Goal: Check status: Check status

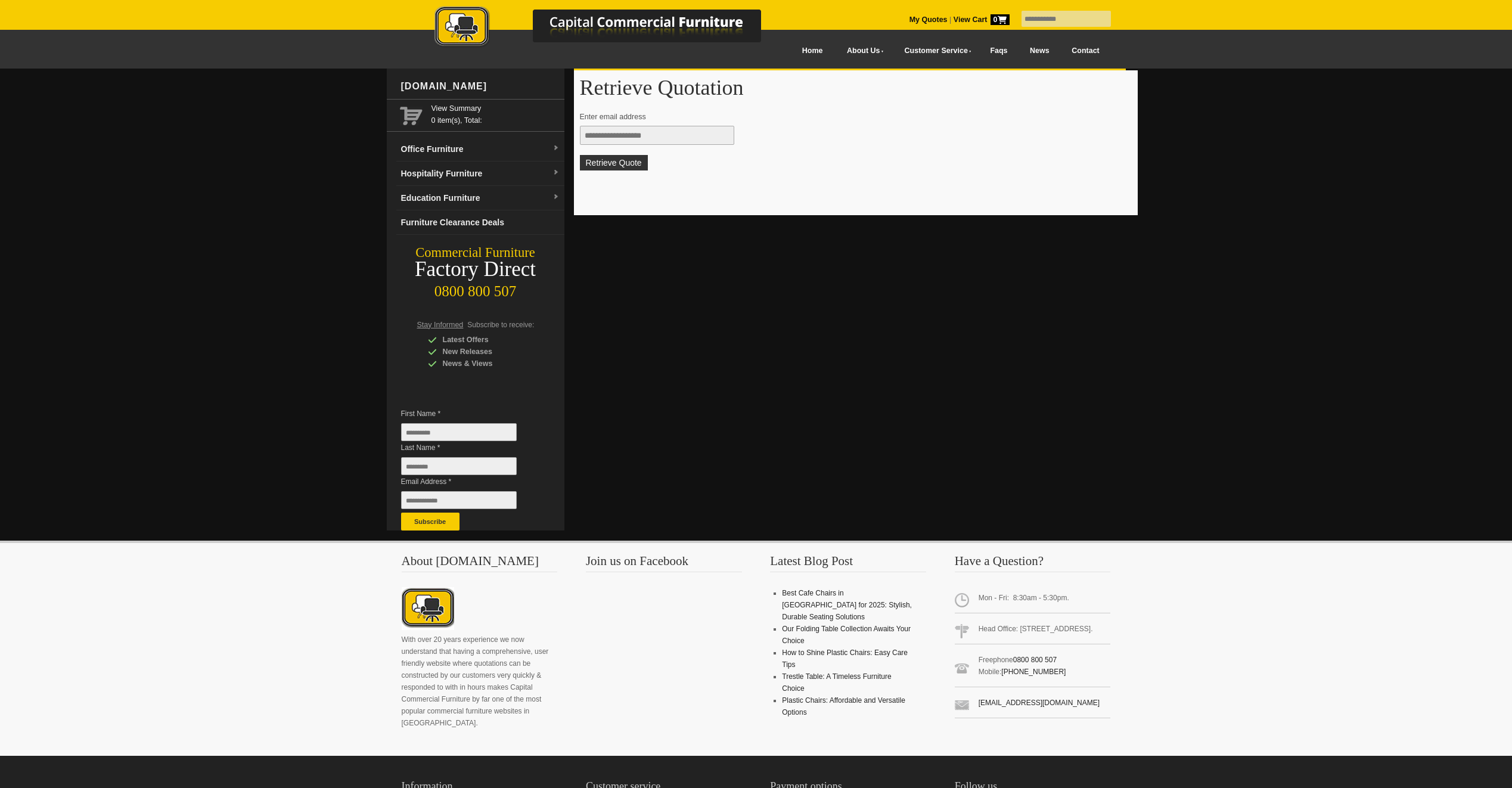
click at [681, 136] on input "text" at bounding box center [657, 135] width 154 height 19
type input "**********"
click at [624, 162] on button "Retrieve Quote" at bounding box center [614, 162] width 68 height 15
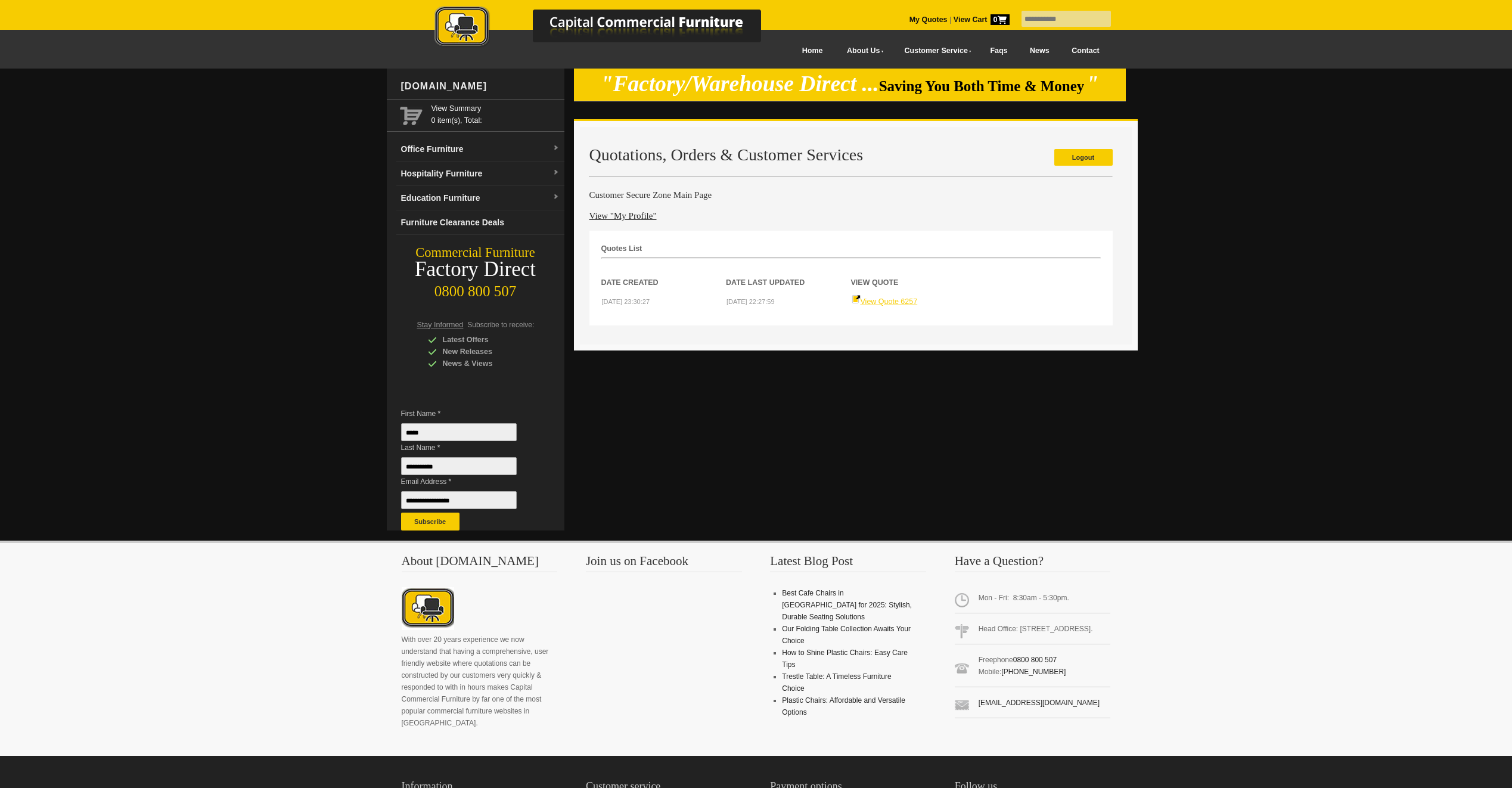
click at [896, 301] on link "View Quote 6257" at bounding box center [884, 301] width 66 height 8
